Goal: Navigation & Orientation: Find specific page/section

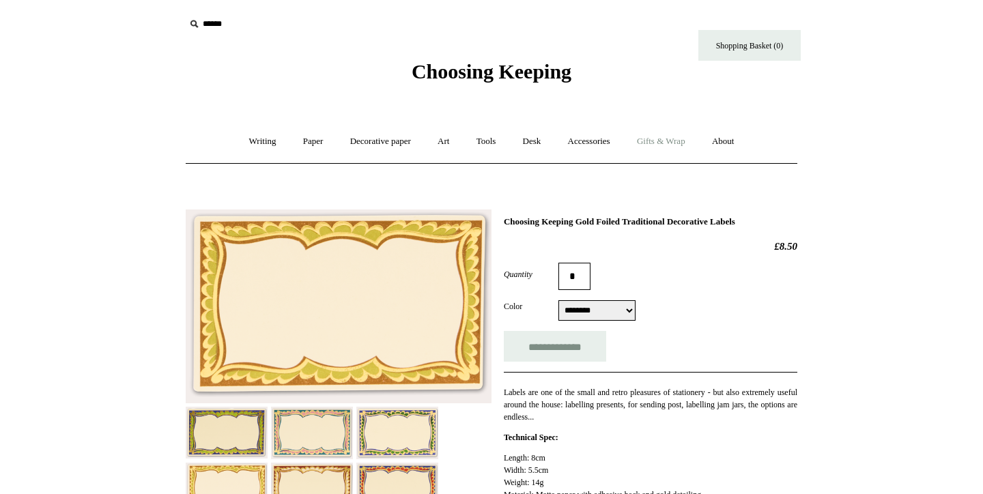
click at [675, 150] on link "Gifts & Wrap +" at bounding box center [661, 142] width 73 height 36
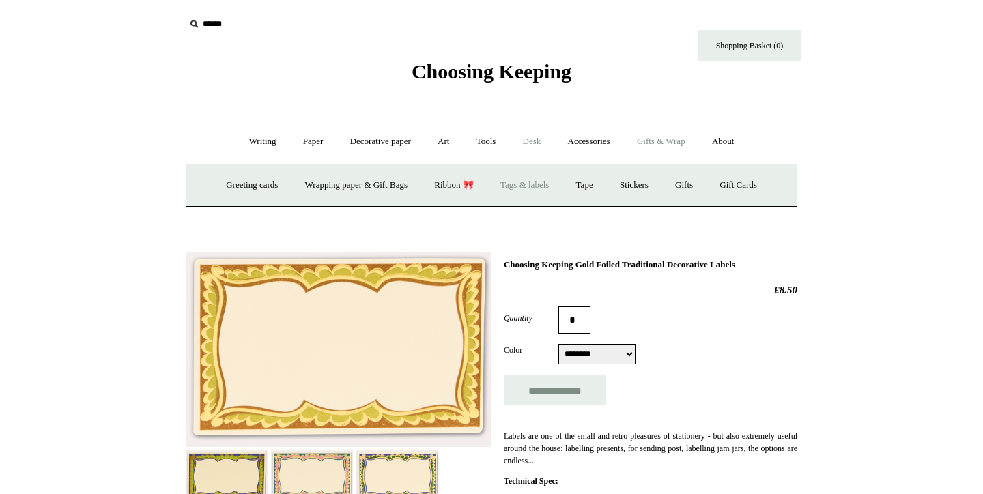
click at [515, 148] on link "Desk +" at bounding box center [532, 142] width 43 height 36
click at [468, 187] on link "Folders" at bounding box center [478, 185] width 51 height 36
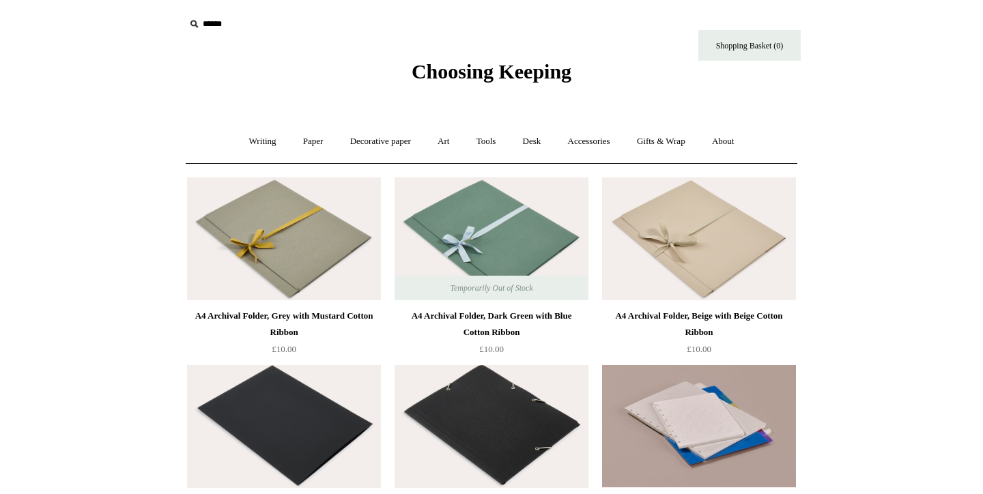
click at [708, 221] on img at bounding box center [699, 239] width 194 height 123
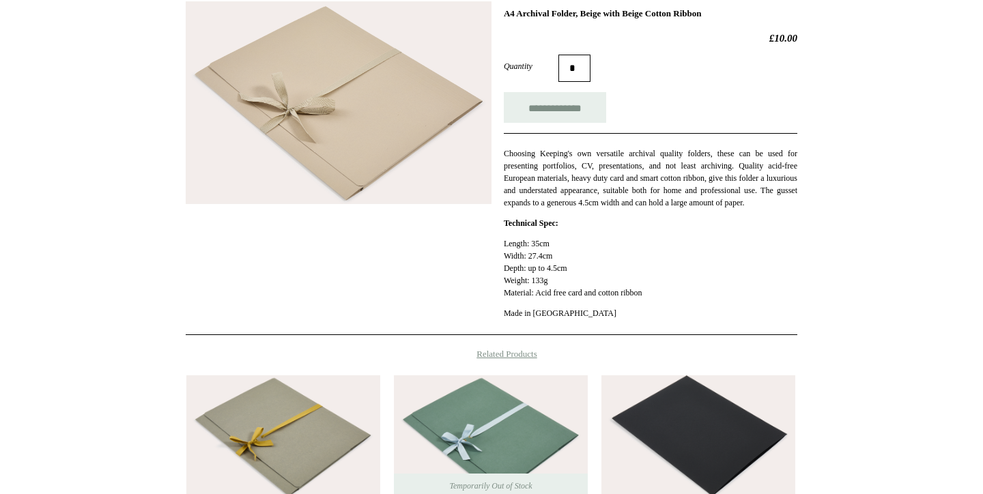
scroll to position [155, 0]
